Goal: Task Accomplishment & Management: Complete application form

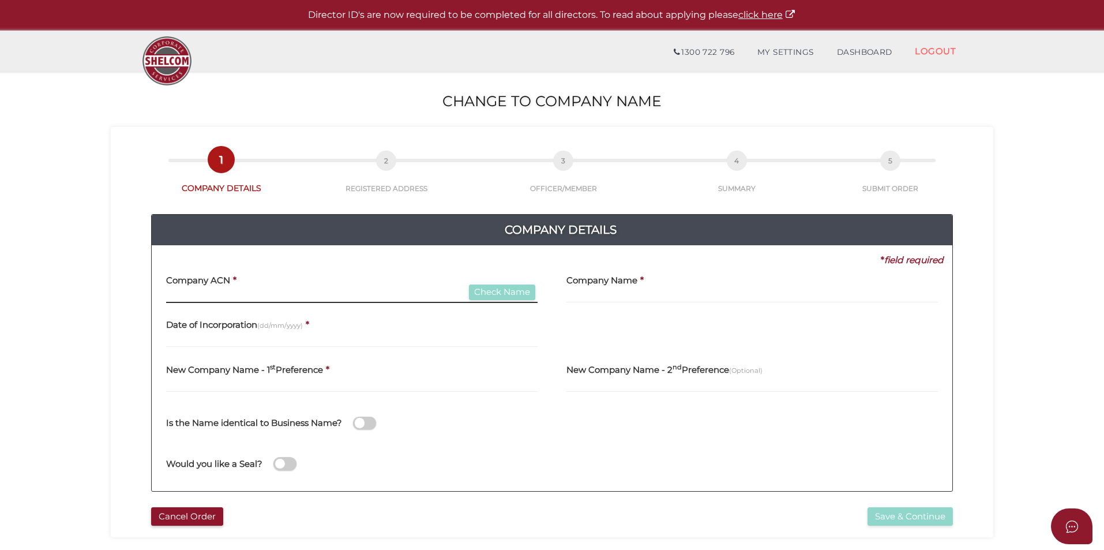
click at [289, 294] on input "text" at bounding box center [351, 296] width 371 height 13
type input "636656481"
click at [501, 287] on button "Check Name" at bounding box center [502, 292] width 66 height 16
type input "LITTLE LON DISTILLING CO PTY LTD"
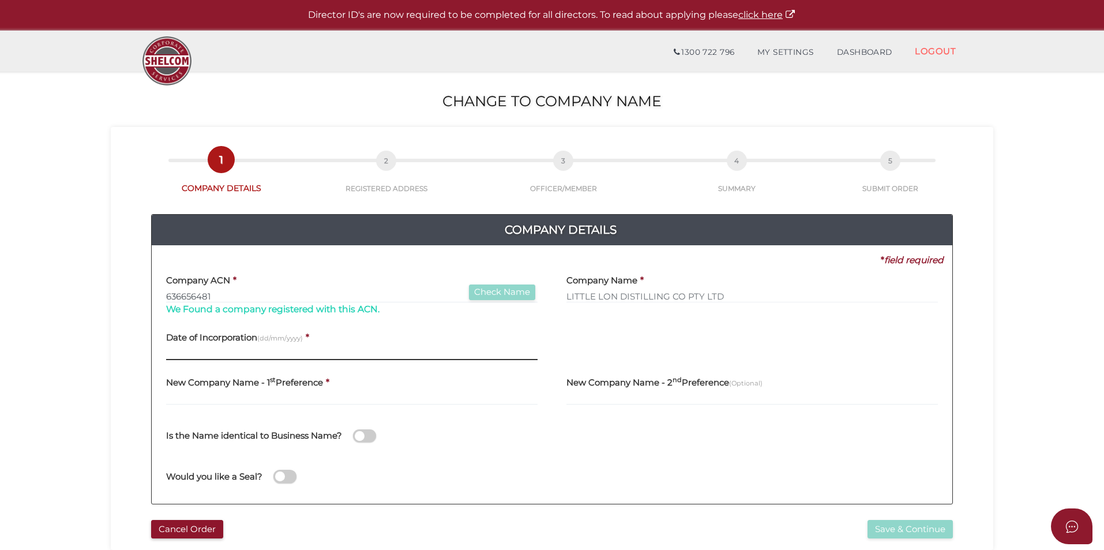
click at [299, 358] on input "text" at bounding box center [351, 353] width 371 height 13
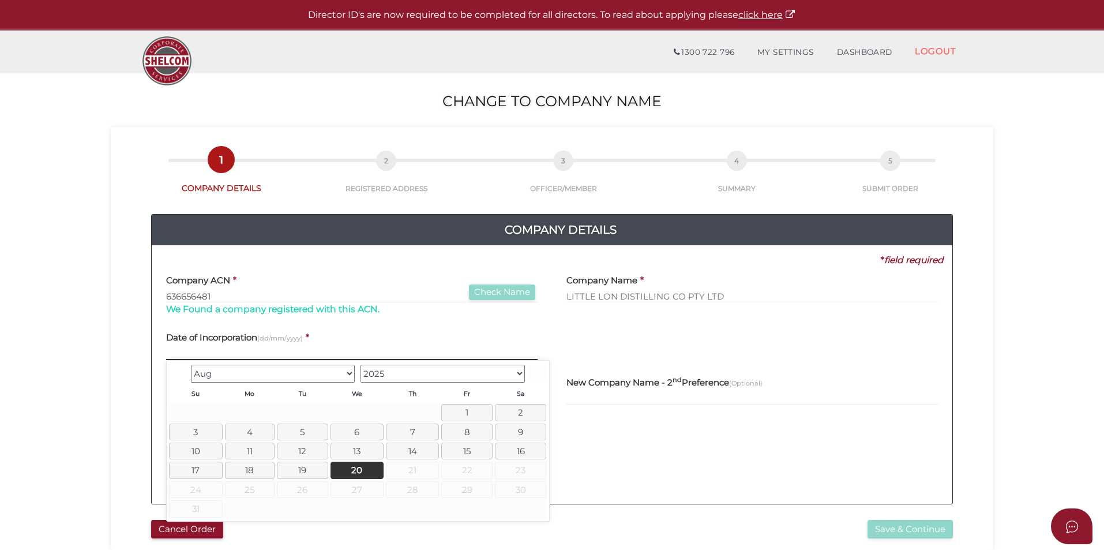
type input "1"
type input "07/10/2019"
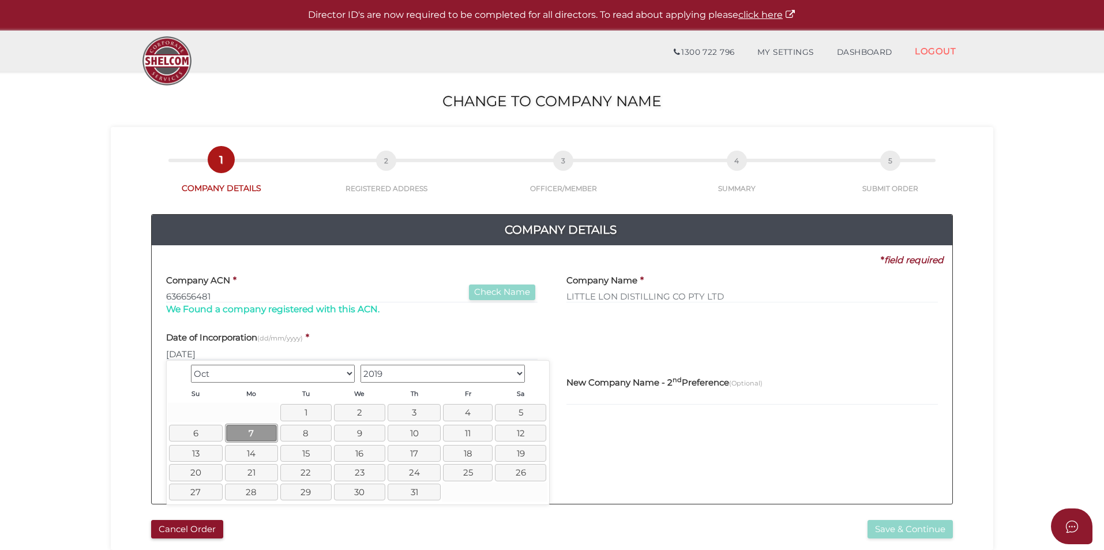
click at [249, 428] on link "7" at bounding box center [251, 432] width 53 height 19
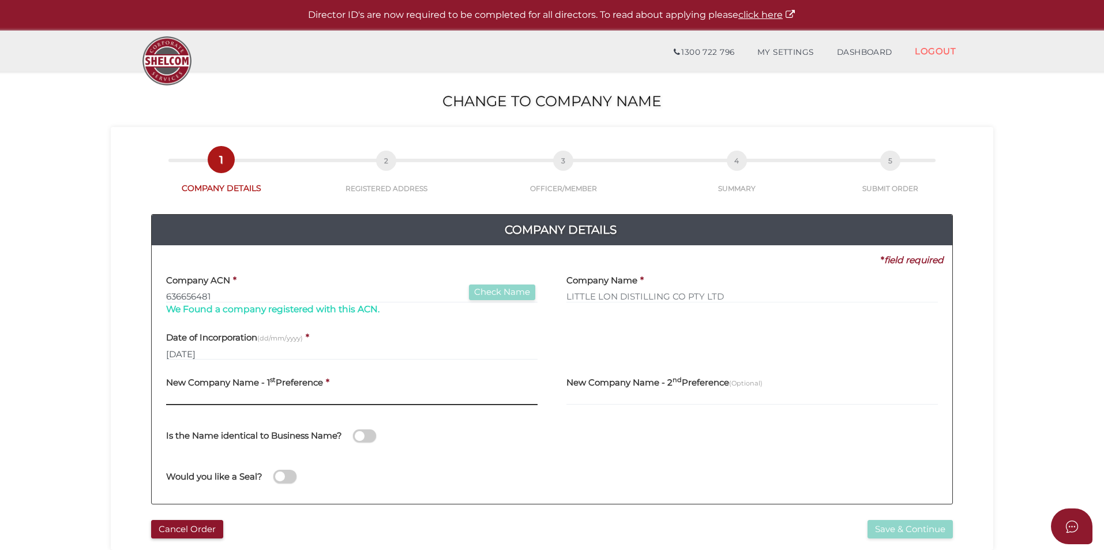
click at [395, 401] on input "text" at bounding box center [351, 398] width 371 height 13
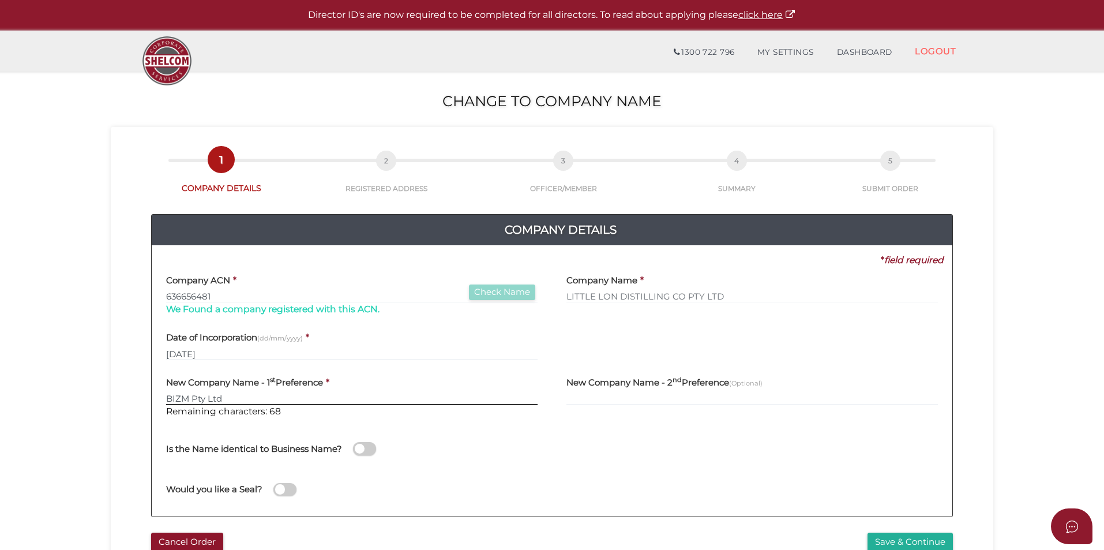
type input "BIZM Pty Ltd"
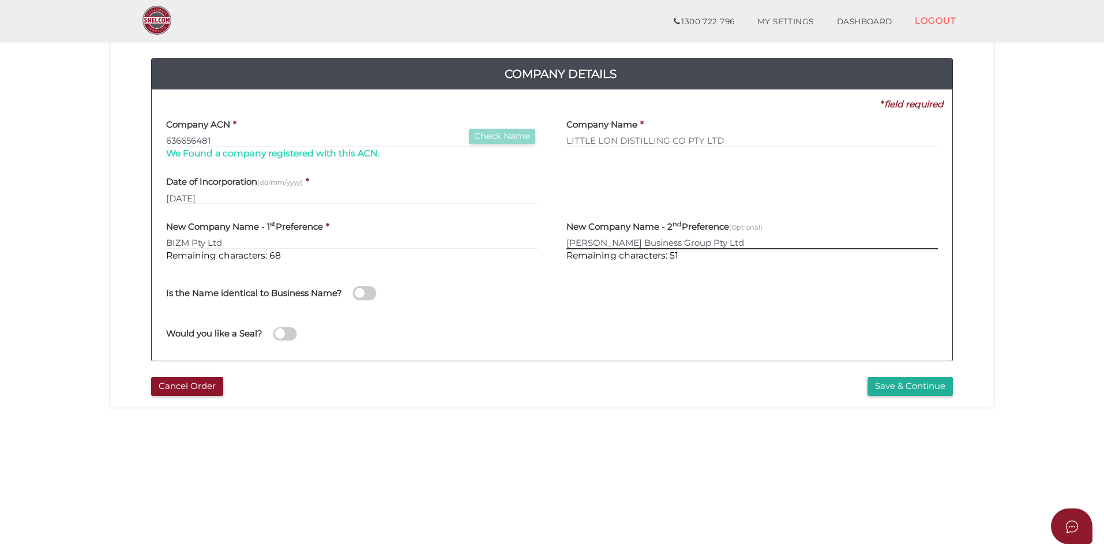
scroll to position [115, 0]
type input "Wilson Business Group Pty Ltd"
click at [920, 386] on button "Save & Continue" at bounding box center [909, 385] width 85 height 19
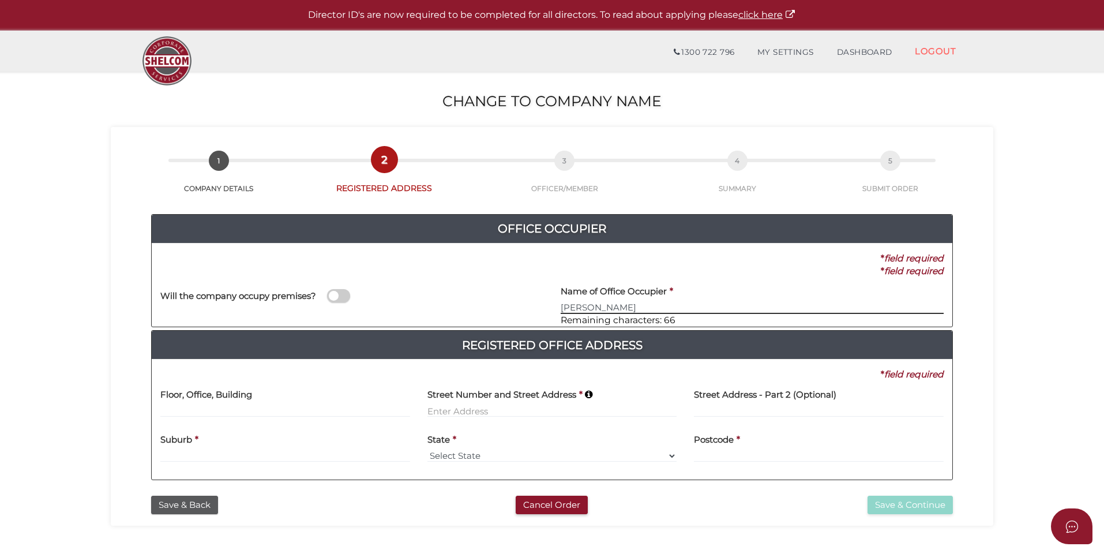
type input "[PERSON_NAME]"
click at [478, 411] on input at bounding box center [552, 410] width 250 height 13
paste input "331 Lydiard St N SOLDIERS HILL VIC 3350"
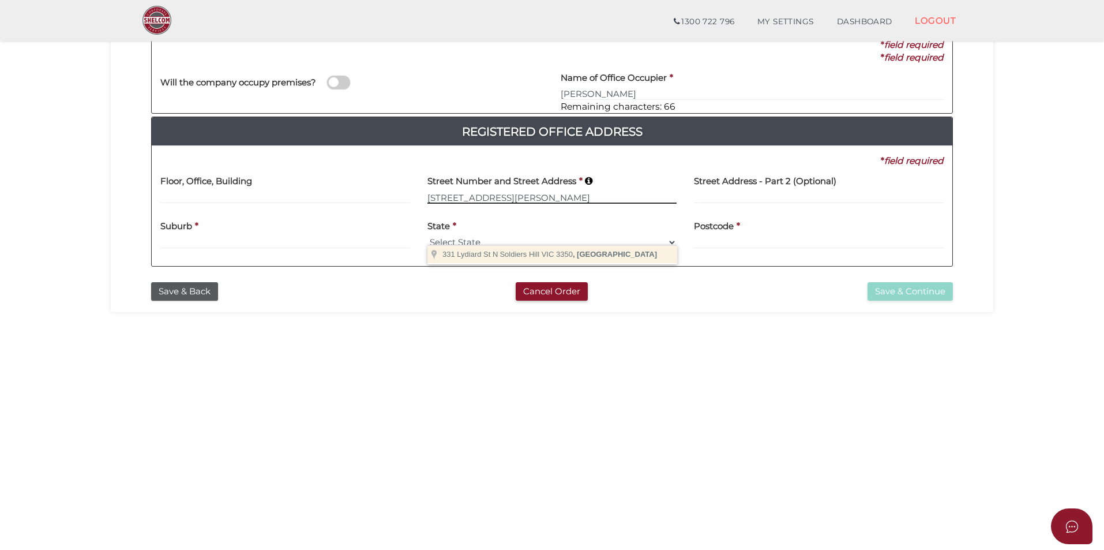
scroll to position [173, 0]
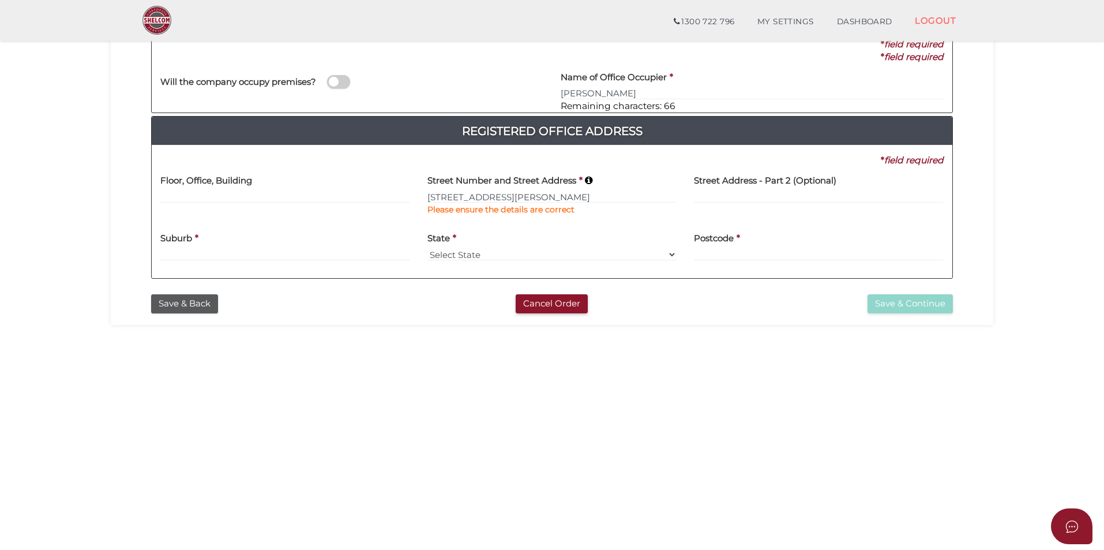
type input "331 Lydiard St N"
type input "Soldiers Hill"
select select "VIC"
type input "3350"
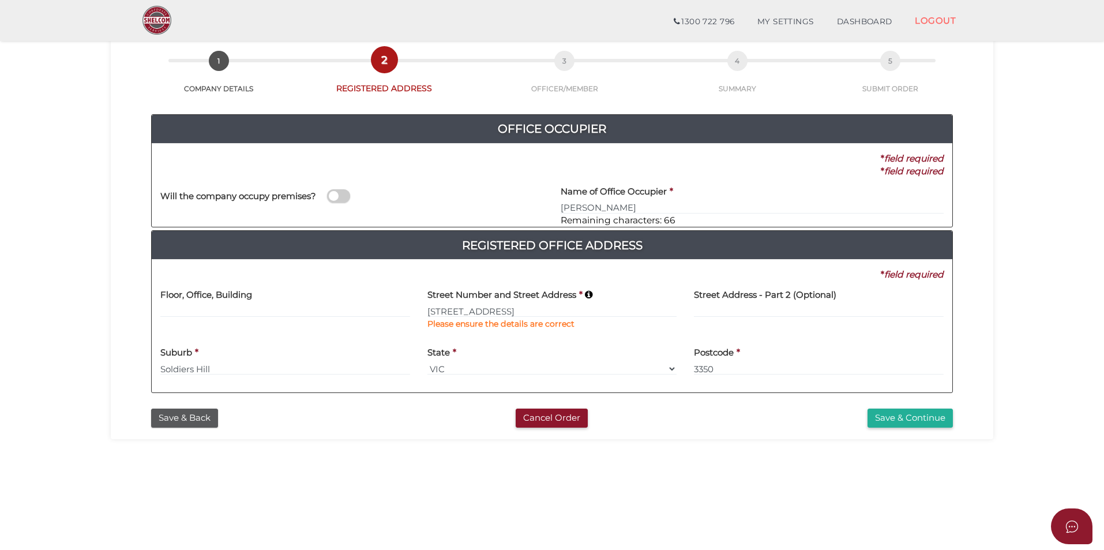
scroll to position [58, 0]
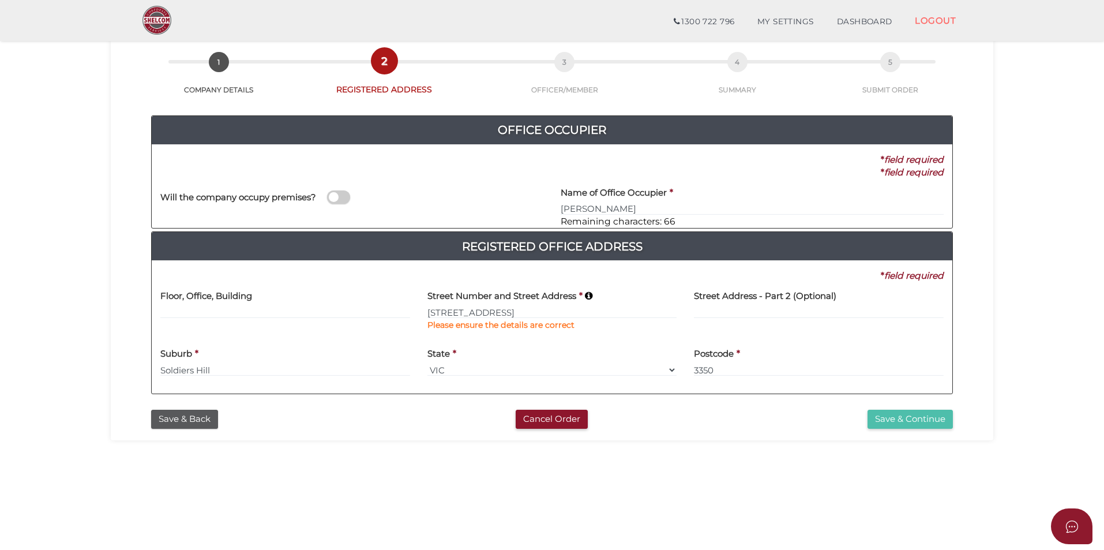
click at [903, 415] on button "Save & Continue" at bounding box center [909, 418] width 85 height 19
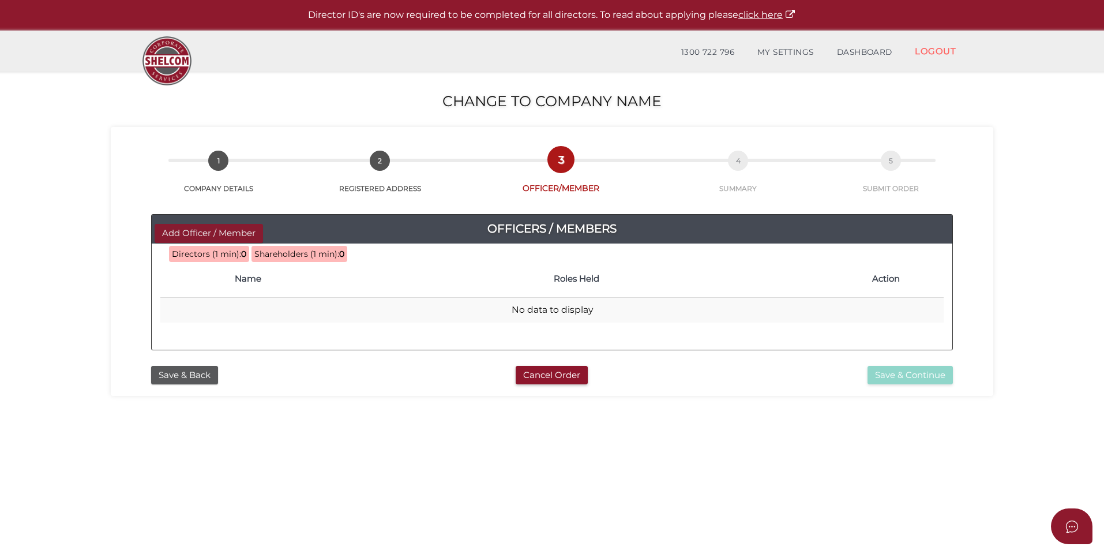
click at [185, 237] on button "Add Officer / Member" at bounding box center [209, 233] width 108 height 19
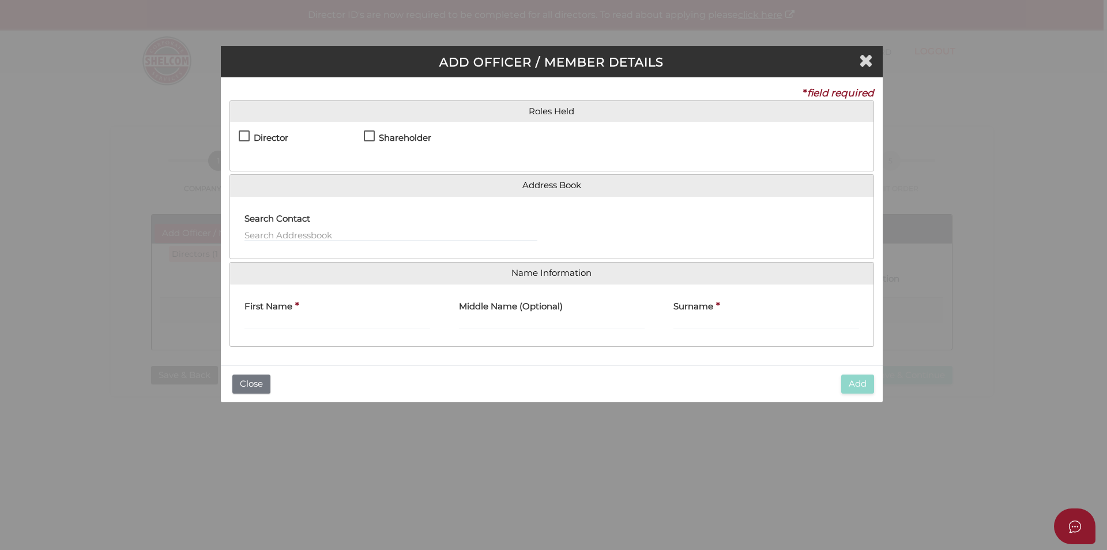
click at [261, 135] on h4 "Director" at bounding box center [271, 138] width 35 height 10
checkbox input "true"
click at [383, 136] on h4 "Shareholder" at bounding box center [405, 138] width 52 height 10
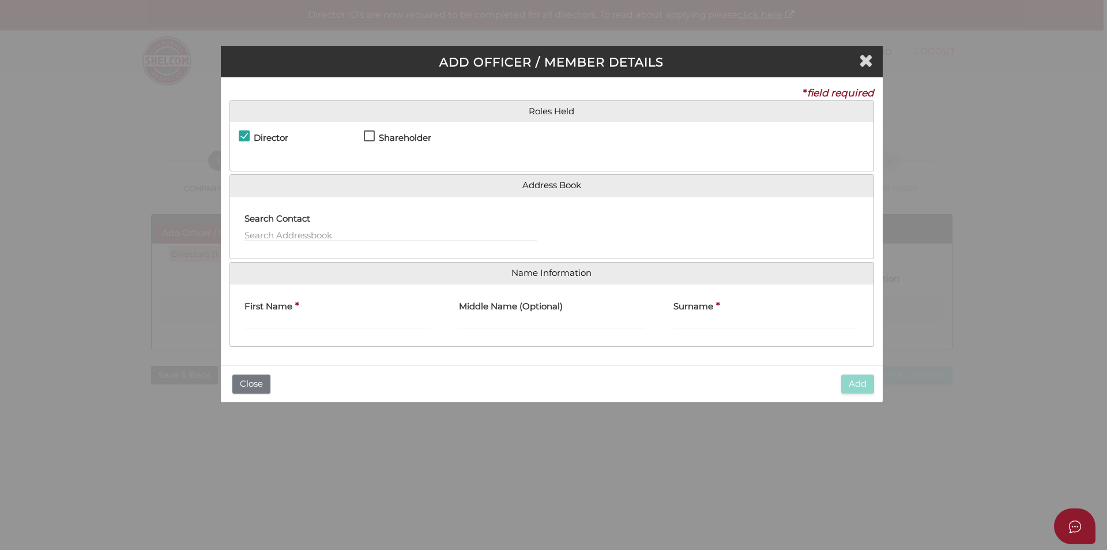
checkbox input "true"
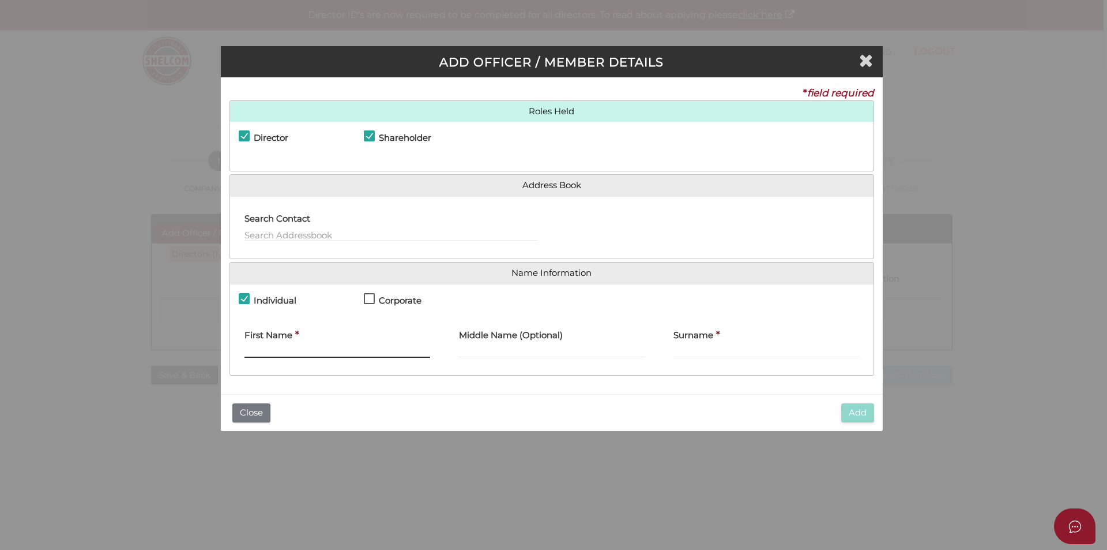
click at [347, 347] on input "First Name" at bounding box center [337, 351] width 186 height 13
type input "Bradley"
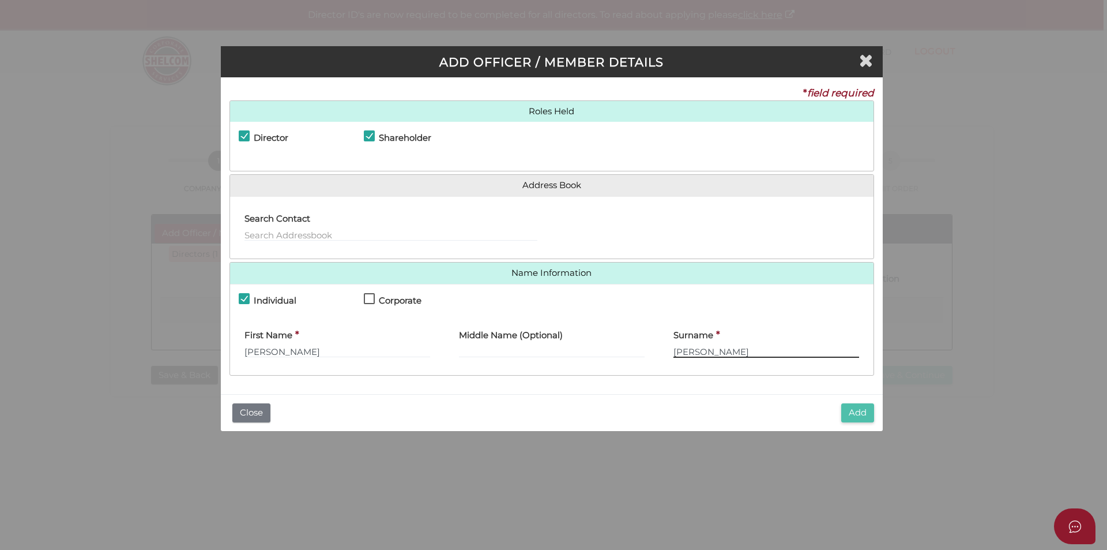
type input "Wilson"
click at [849, 409] on button "Add" at bounding box center [857, 412] width 33 height 19
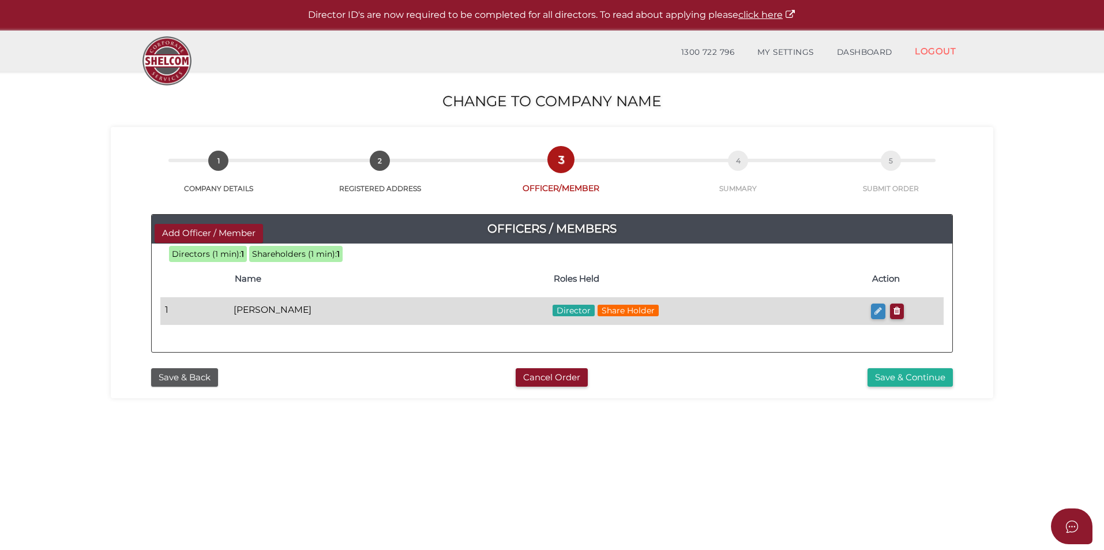
click at [876, 308] on icon "button" at bounding box center [877, 310] width 7 height 9
checkbox input "true"
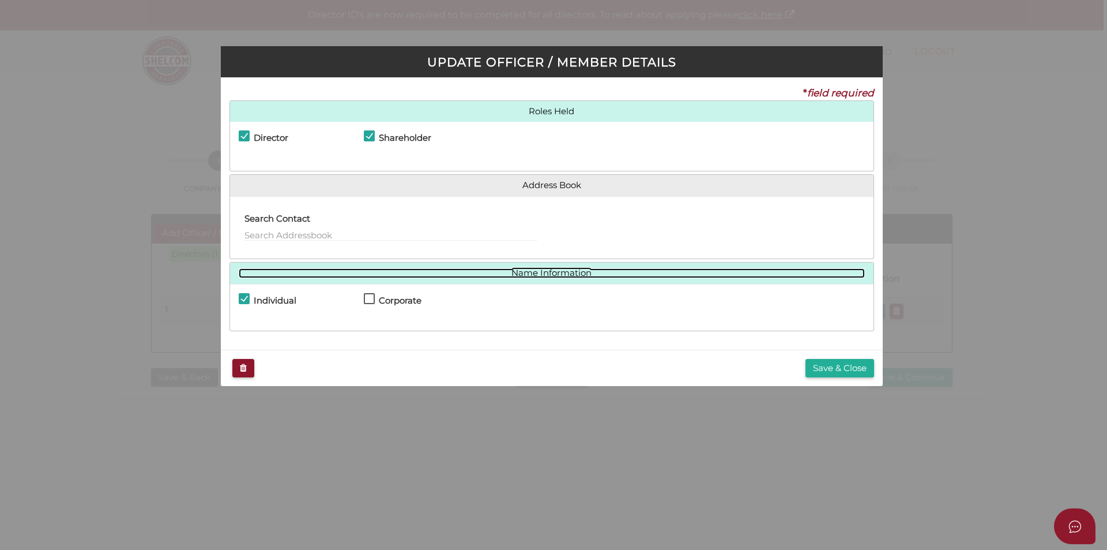
click at [520, 269] on link "Name Information" at bounding box center [552, 273] width 626 height 10
click at [514, 276] on link "Name Information" at bounding box center [552, 273] width 626 height 10
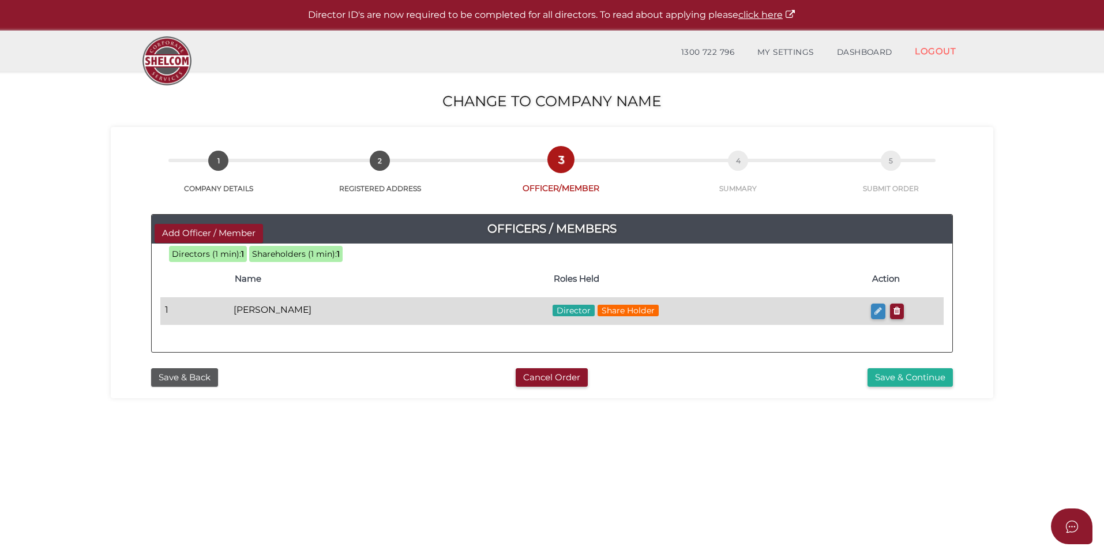
click at [876, 313] on icon "button" at bounding box center [877, 310] width 7 height 9
checkbox input "true"
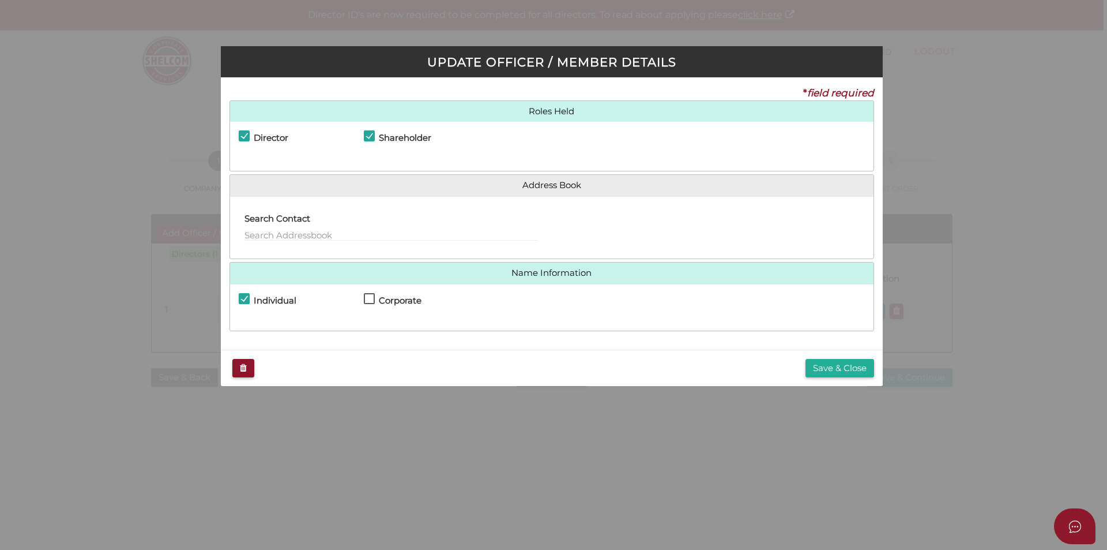
click at [274, 293] on div "Individual" at bounding box center [301, 303] width 125 height 20
click at [269, 299] on h4 "Individual" at bounding box center [275, 301] width 43 height 10
checkbox input "false"
checkbox input "true"
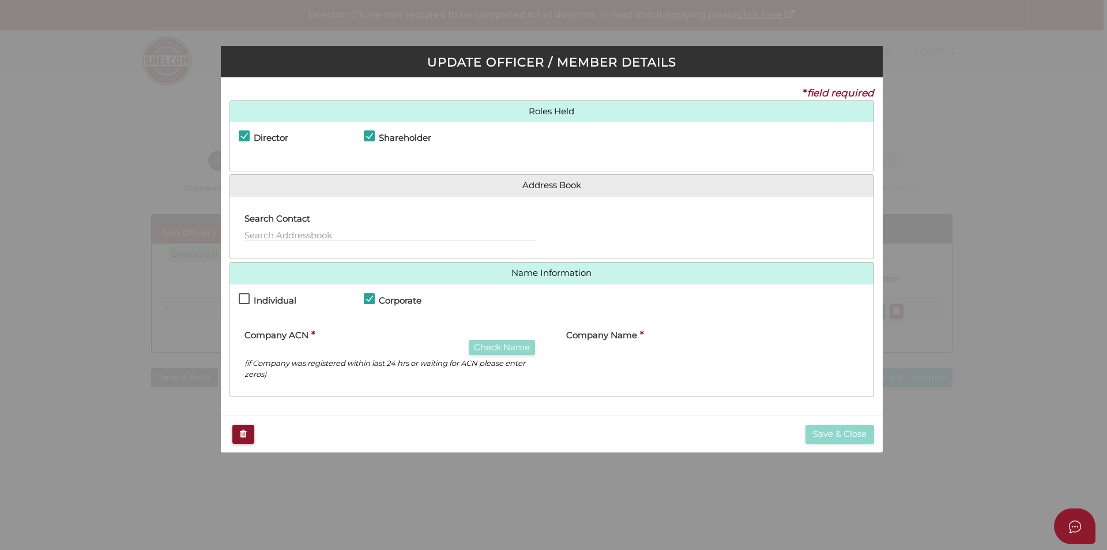
click at [272, 298] on h4 "Individual" at bounding box center [275, 301] width 43 height 10
checkbox input "true"
checkbox input "false"
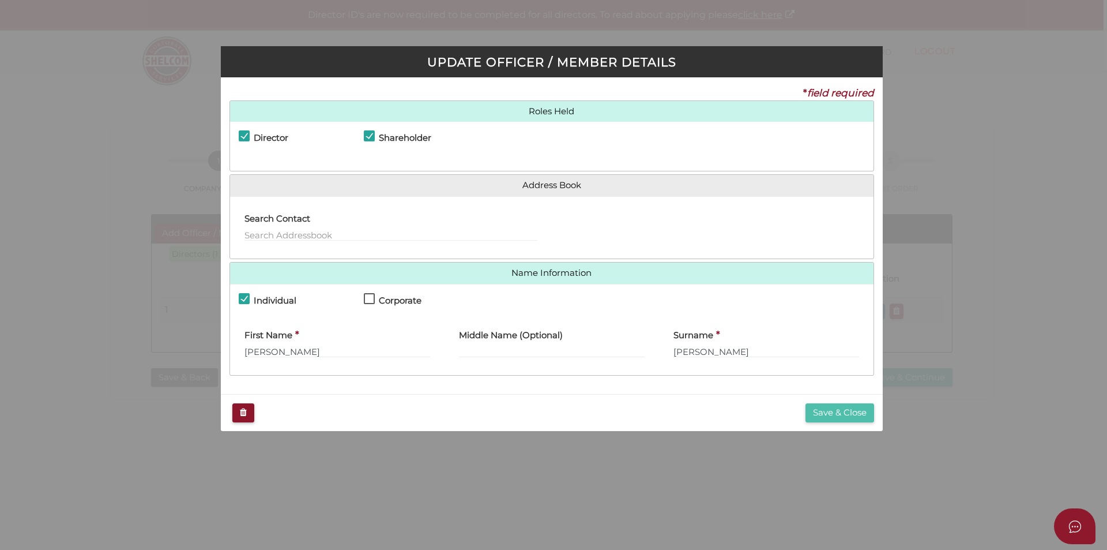
click at [846, 410] on button "Save & Close" at bounding box center [840, 412] width 69 height 19
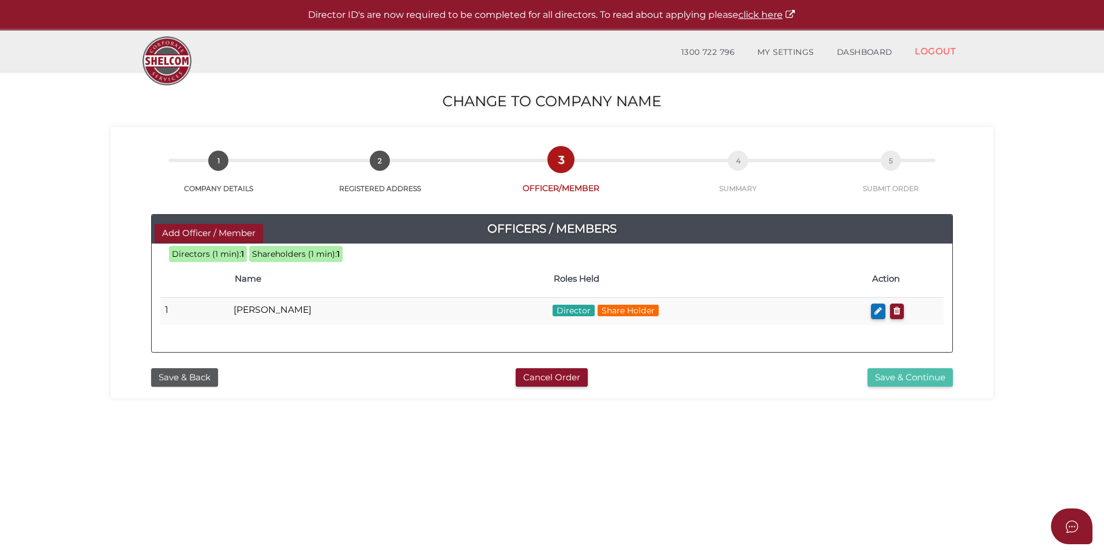
click at [893, 381] on button "Save & Continue" at bounding box center [909, 377] width 85 height 19
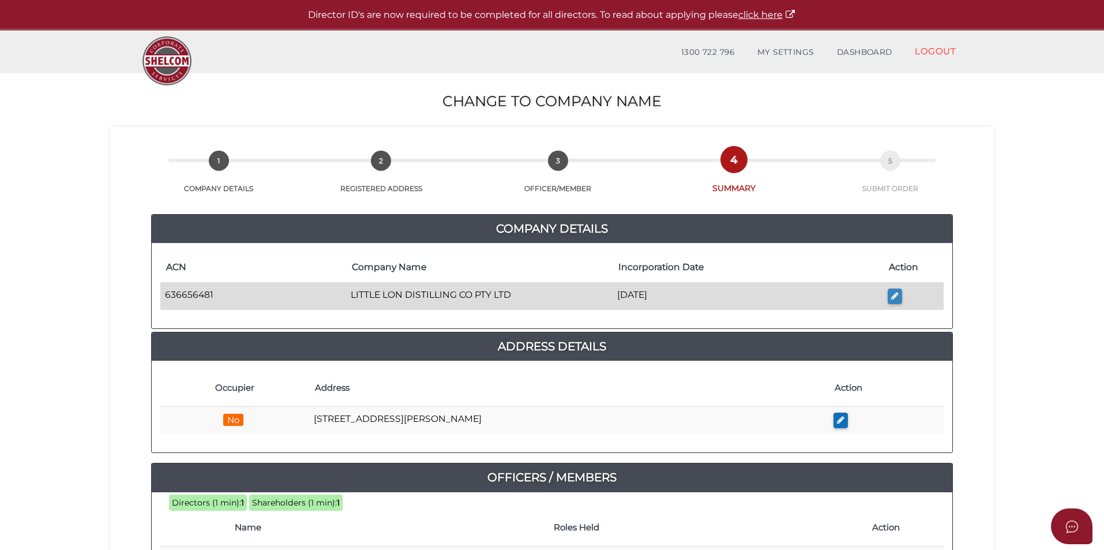
click at [889, 295] on button "button" at bounding box center [894, 296] width 14 height 16
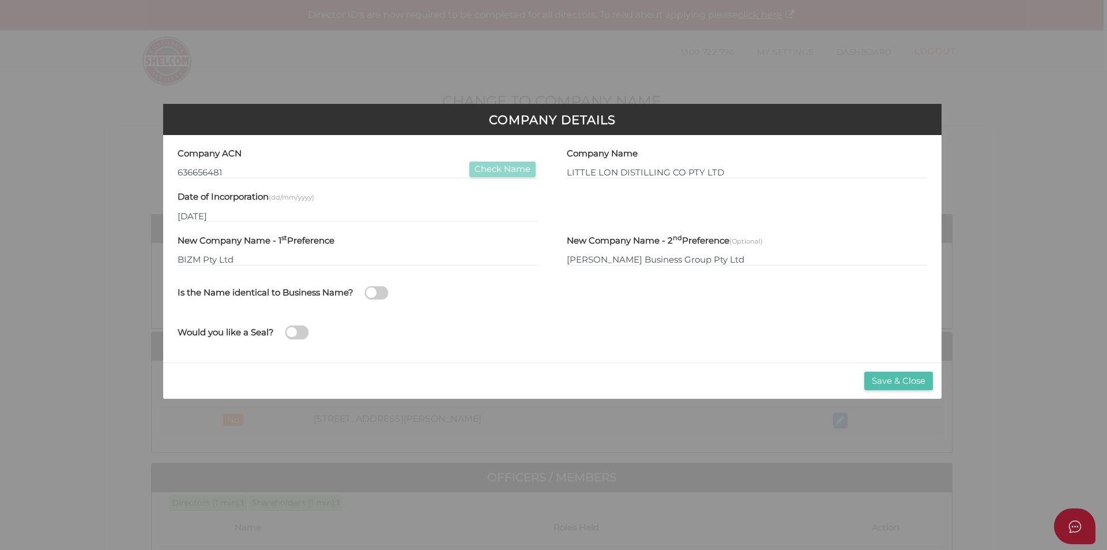
click at [879, 379] on button "Save & Close" at bounding box center [898, 380] width 69 height 19
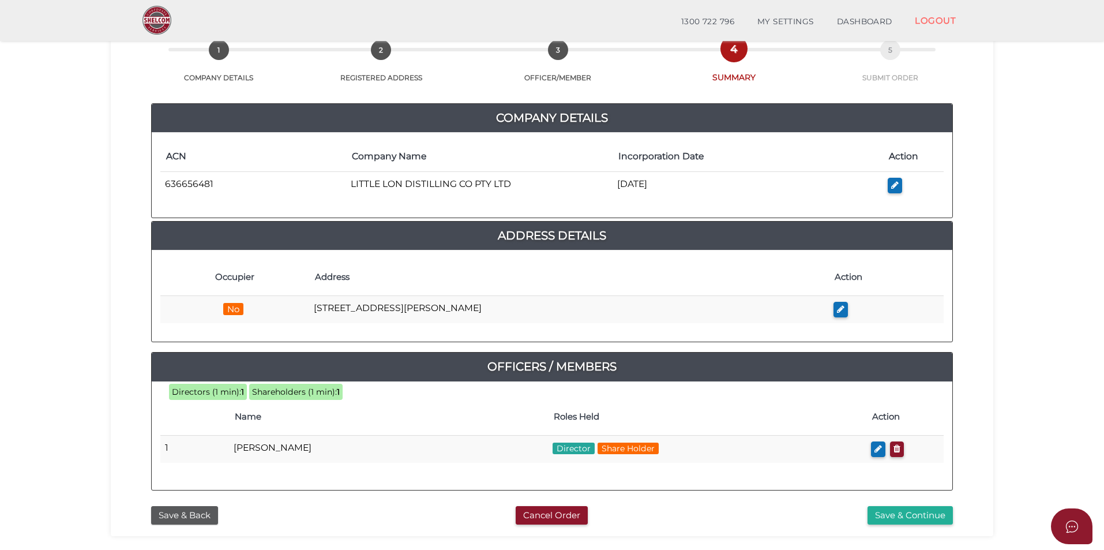
scroll to position [242, 0]
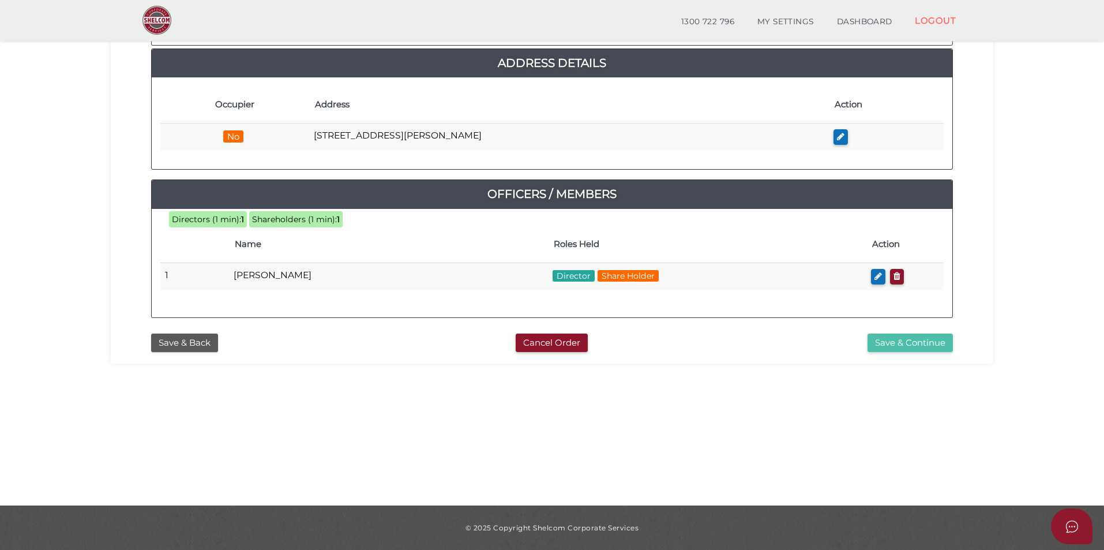
click at [911, 344] on button "Save & Continue" at bounding box center [909, 342] width 85 height 19
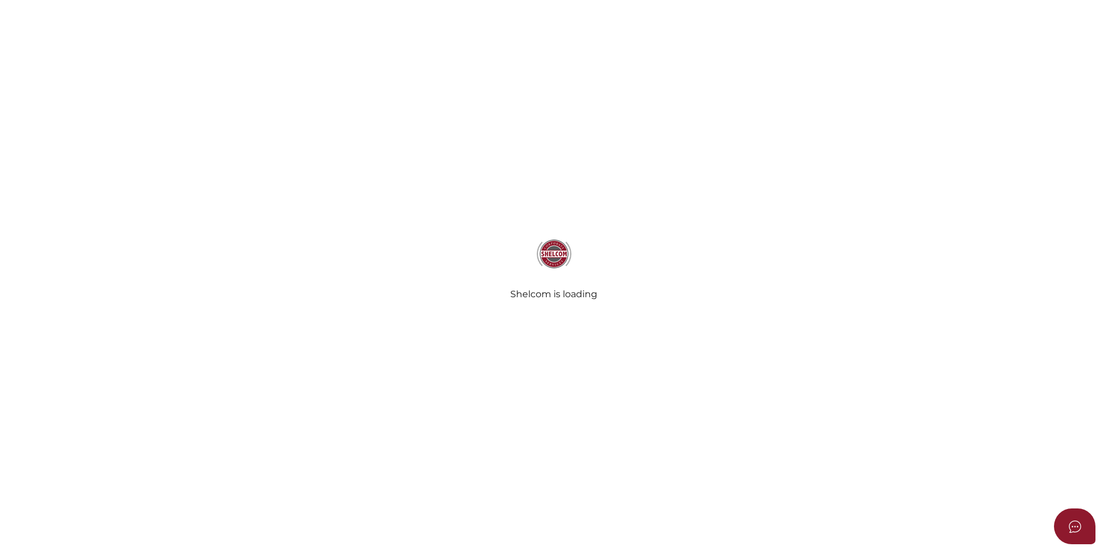
radio input "true"
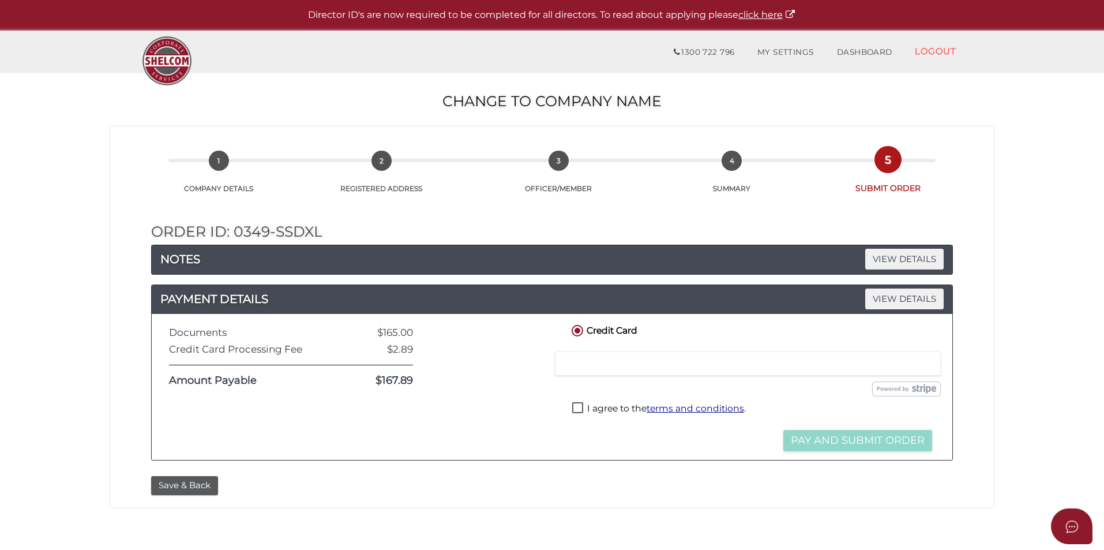
click at [594, 408] on label "I agree to the terms and conditions ." at bounding box center [659, 409] width 174 height 14
checkbox input "true"
click at [838, 441] on button "Pay and Submit Order" at bounding box center [857, 440] width 149 height 21
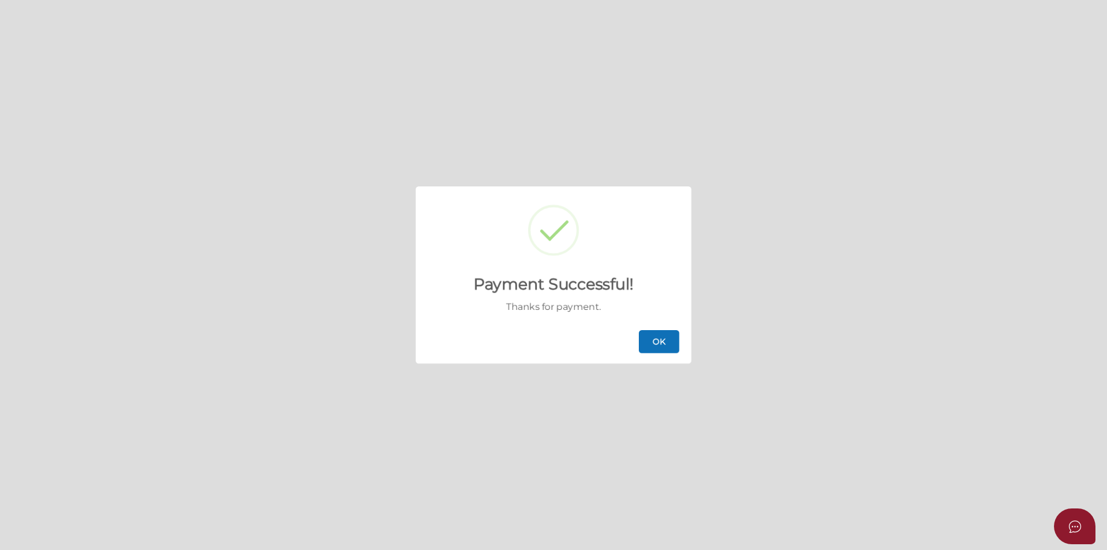
click at [659, 332] on button "OK" at bounding box center [659, 341] width 40 height 23
